Goal: Transaction & Acquisition: Subscribe to service/newsletter

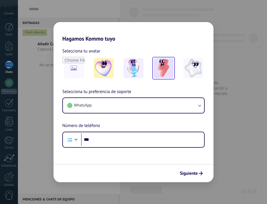
click at [171, 73] on img at bounding box center [164, 68] width 20 height 20
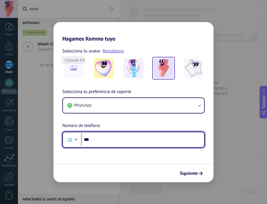
click at [96, 138] on input "***" at bounding box center [142, 139] width 123 height 13
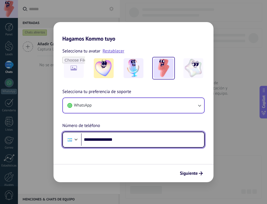
type input "**********"
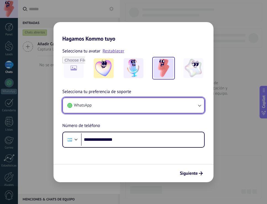
click at [197, 106] on icon "button" at bounding box center [200, 106] width 6 height 6
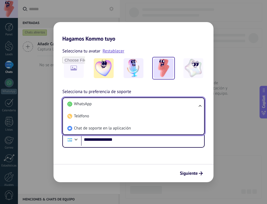
click at [197, 106] on ul "WhatsApp Teléfono Chat de soporte en la aplicación" at bounding box center [133, 115] width 142 height 37
click at [200, 104] on ul "WhatsApp Teléfono Chat de soporte en la aplicación" at bounding box center [133, 115] width 142 height 37
click at [192, 174] on span "Siguiente" at bounding box center [189, 173] width 18 height 4
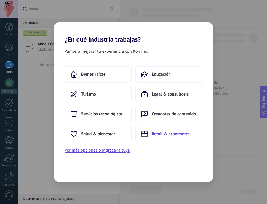
click at [152, 133] on span "Retail & ecommerce" at bounding box center [171, 134] width 38 height 6
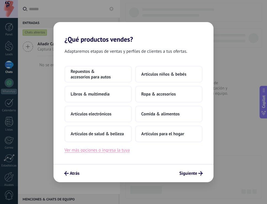
click at [92, 152] on button "Ver más opciones o ingresa la tuya" at bounding box center [97, 149] width 65 height 7
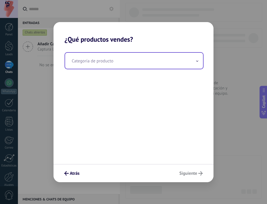
click at [105, 63] on input "text" at bounding box center [134, 61] width 138 height 16
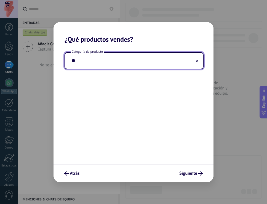
type input "*"
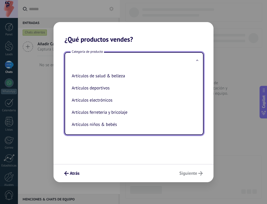
type input "*"
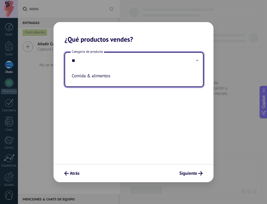
type input "*"
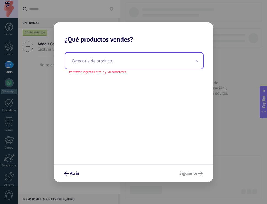
click at [105, 63] on input "text" at bounding box center [134, 61] width 138 height 16
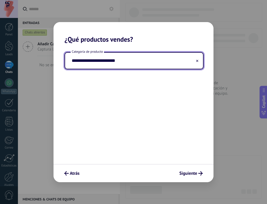
type input "**********"
click at [197, 60] on use at bounding box center [197, 61] width 2 height 2
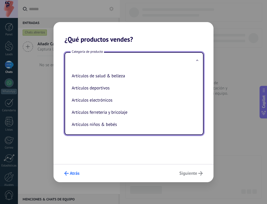
click at [74, 174] on span "Atrás" at bounding box center [75, 173] width 10 height 4
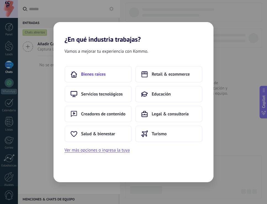
click at [93, 75] on span "Bienes raíces" at bounding box center [93, 74] width 25 height 6
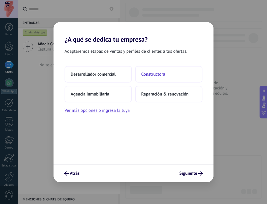
click at [151, 79] on button "Constructora" at bounding box center [168, 74] width 67 height 17
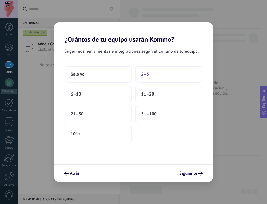
click at [148, 74] on span "2–5" at bounding box center [145, 74] width 8 height 6
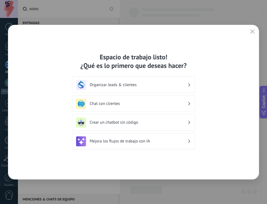
click at [183, 83] on h3 "Organizar leads & clientes" at bounding box center [139, 84] width 98 height 5
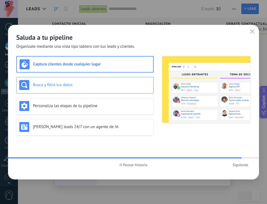
click at [119, 86] on h3 "Busca y filtra tus datos" at bounding box center [92, 84] width 118 height 5
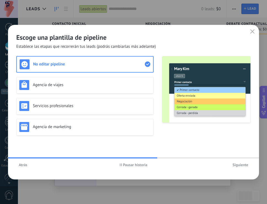
click at [24, 164] on span "Atrás" at bounding box center [23, 165] width 9 height 4
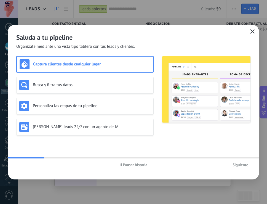
click at [254, 30] on icon "button" at bounding box center [252, 31] width 4 height 4
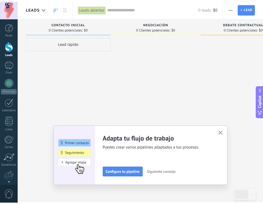
scroll to position [25, 0]
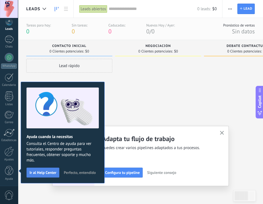
click at [45, 170] on span "Ir al Help Center" at bounding box center [42, 172] width 27 height 4
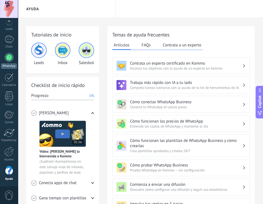
click at [8, 63] on div "WhatsApp" at bounding box center [9, 65] width 16 height 5
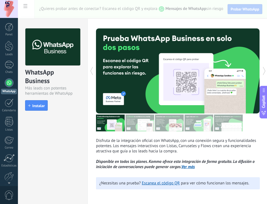
click at [240, 9] on div "WhatsApp Business Más leads con potentes herramientas de WhatsApp install Insta…" at bounding box center [142, 102] width 249 height 204
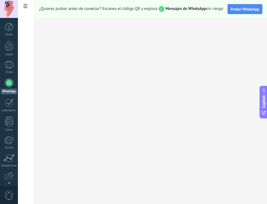
click at [240, 9] on span "Probar WhatsApp" at bounding box center [244, 9] width 29 height 5
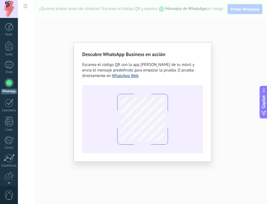
click at [126, 78] on link "WhatsApp Web" at bounding box center [125, 75] width 26 height 5
click at [137, 23] on div "Descubre WhatsApp Business en acción Escanea el código QR con la app [PERSON_NA…" at bounding box center [142, 102] width 249 height 204
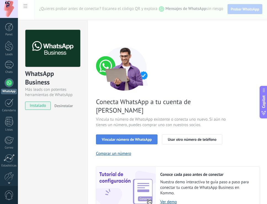
click at [126, 137] on span "Vincular número de WhatsApp" at bounding box center [127, 139] width 50 height 4
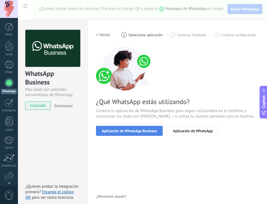
click at [144, 130] on span "Aplicación de WhatsApp Business" at bounding box center [129, 131] width 55 height 4
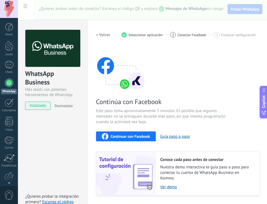
click at [129, 135] on span "Continuar con Facebook" at bounding box center [130, 136] width 39 height 4
click at [138, 137] on span "Continuar con Facebook" at bounding box center [130, 136] width 39 height 4
